Goal: Navigation & Orientation: Find specific page/section

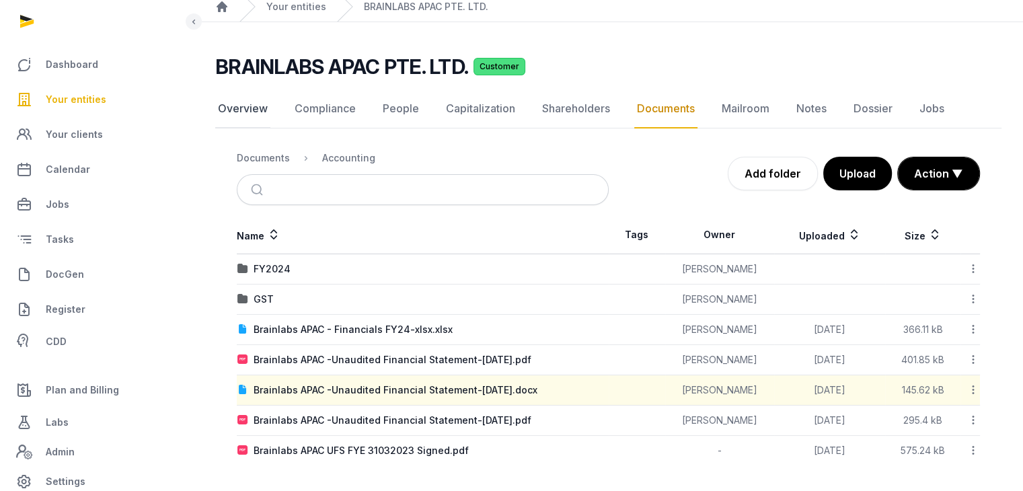
click at [254, 110] on link "Overview" at bounding box center [242, 108] width 55 height 39
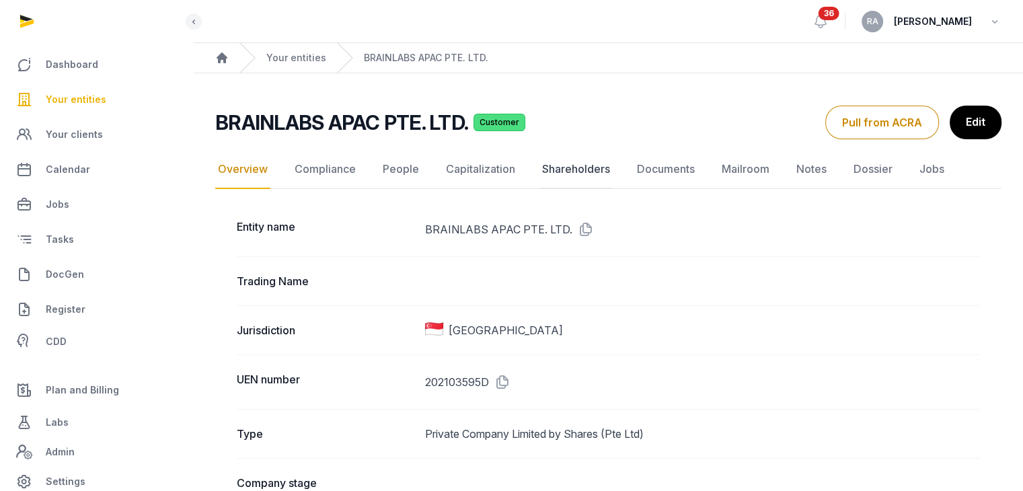
click at [562, 165] on link "Shareholders" at bounding box center [575, 169] width 73 height 39
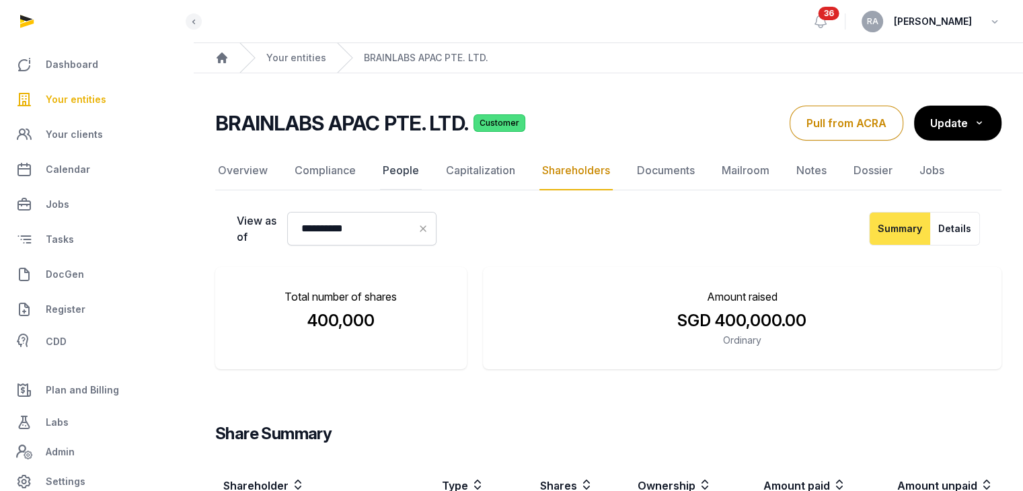
click at [401, 167] on link "People" at bounding box center [401, 170] width 42 height 39
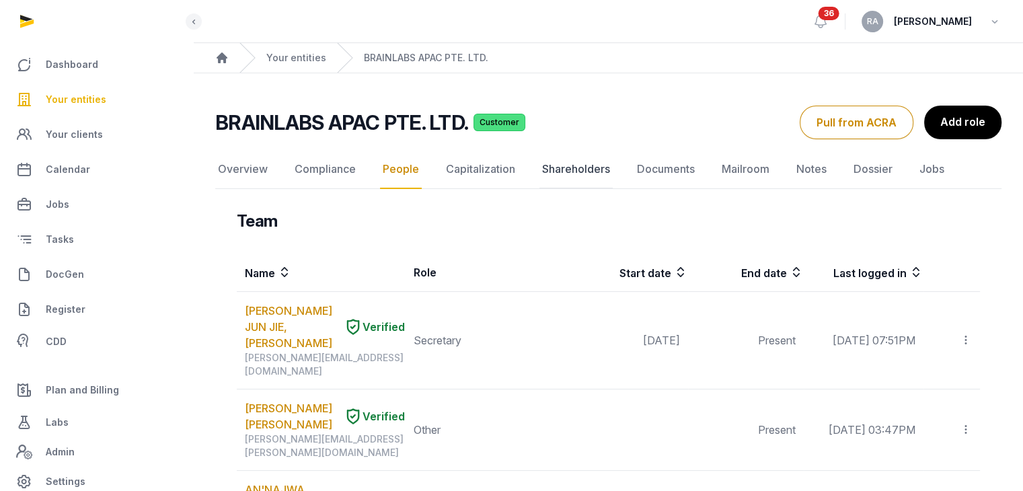
click at [573, 172] on link "Shareholders" at bounding box center [575, 169] width 73 height 39
